Goal: Task Accomplishment & Management: Use online tool/utility

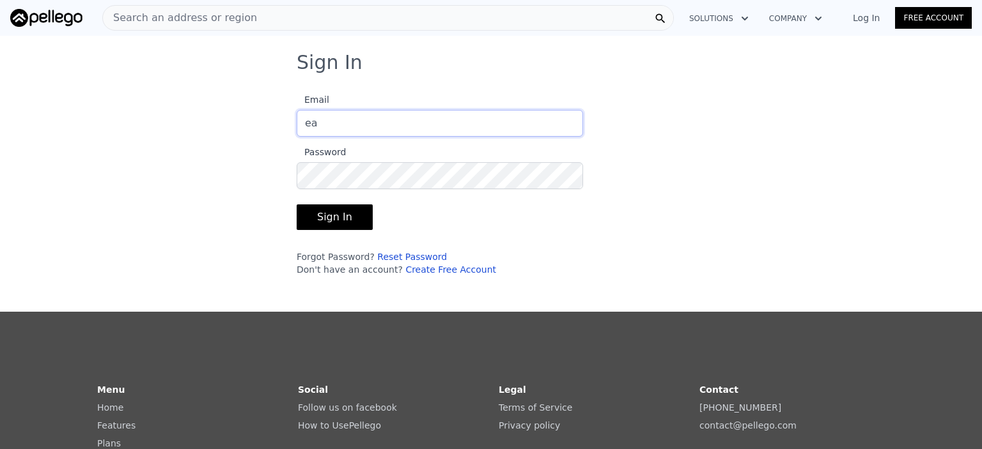
type input "[EMAIL_ADDRESS][DOMAIN_NAME]"
click at [396, 255] on link "Reset Password" at bounding box center [412, 257] width 70 height 10
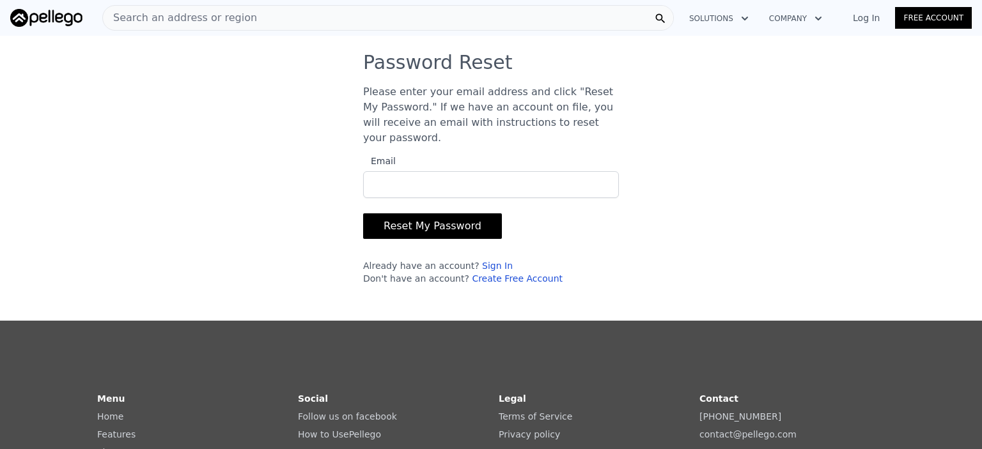
click at [399, 171] on input "Email" at bounding box center [491, 184] width 256 height 27
type input "[EMAIL_ADDRESS][DOMAIN_NAME]"
click at [412, 214] on button "Reset My Password" at bounding box center [432, 227] width 139 height 26
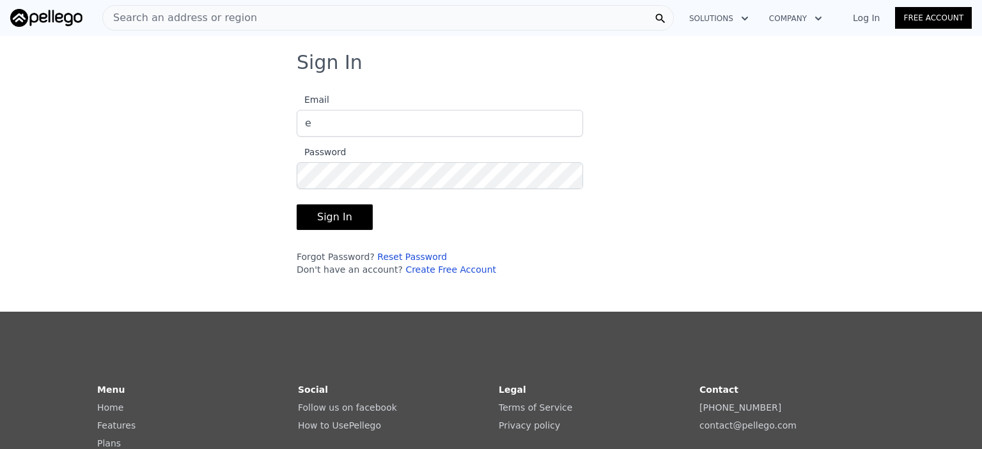
type input "[EMAIL_ADDRESS][DOMAIN_NAME]"
click at [328, 217] on button "Sign In" at bounding box center [335, 218] width 76 height 26
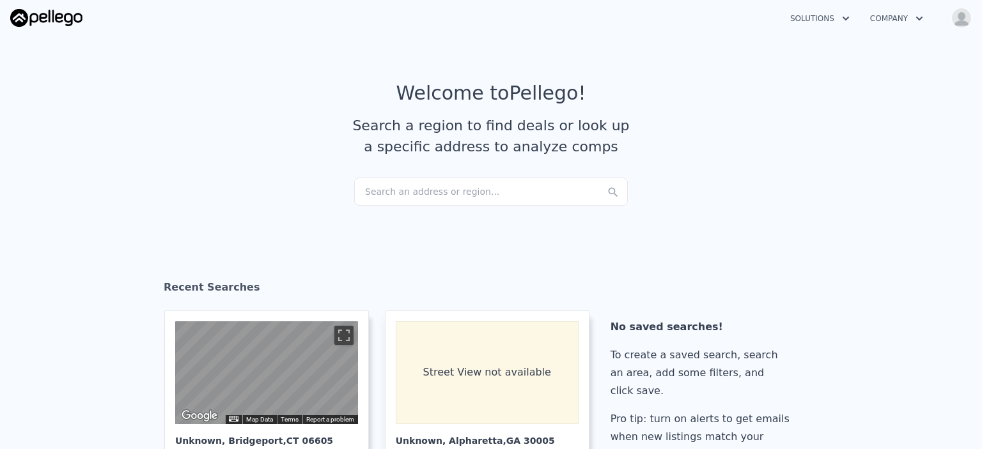
checkbox input "true"
click at [607, 193] on icon at bounding box center [613, 192] width 13 height 13
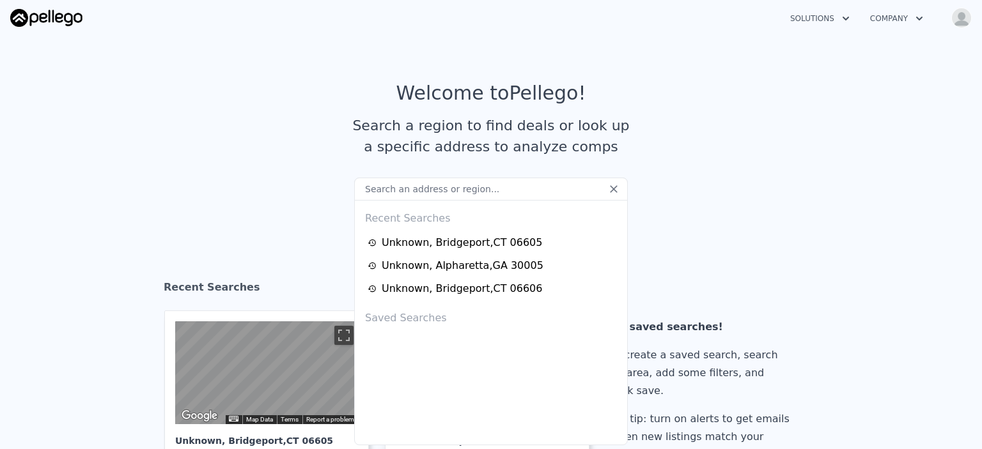
click at [367, 186] on input "text" at bounding box center [491, 189] width 274 height 23
click at [354, 186] on input "text" at bounding box center [491, 189] width 274 height 23
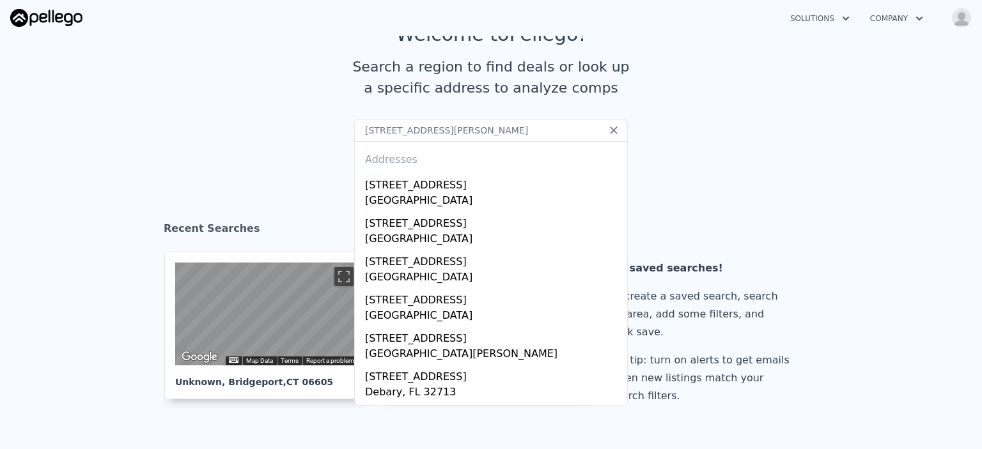
scroll to position [60, 0]
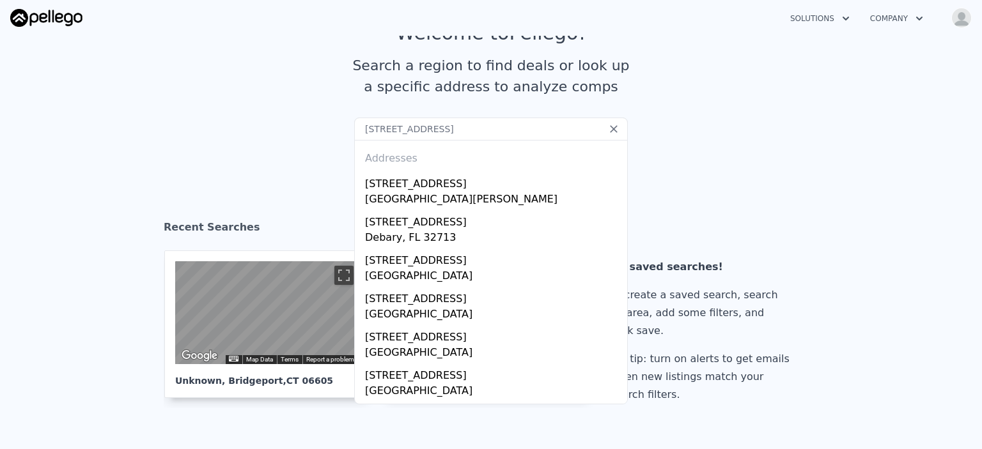
click at [473, 127] on input "216 Scarcedale dr Riverdale ga30274" at bounding box center [491, 129] width 274 height 23
type input "216 Scarcedale dr Riverdale ga 30274"
